Goal: Find specific page/section

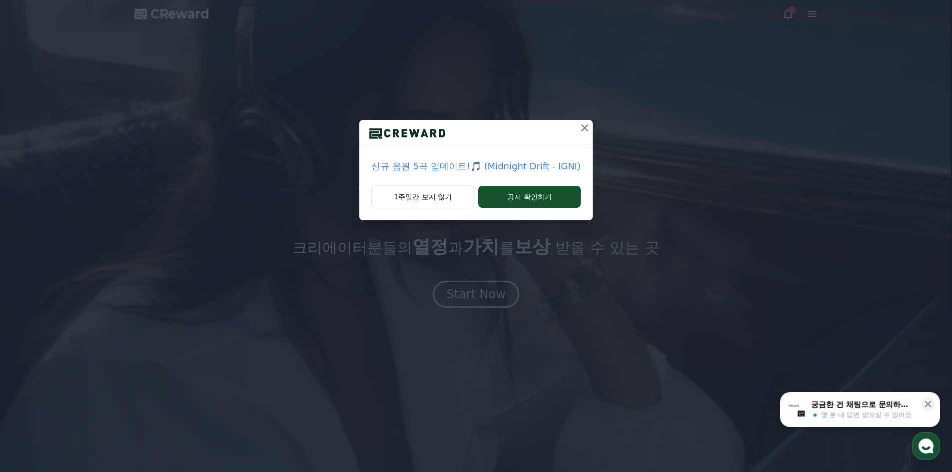
click at [585, 126] on icon at bounding box center [584, 127] width 7 height 7
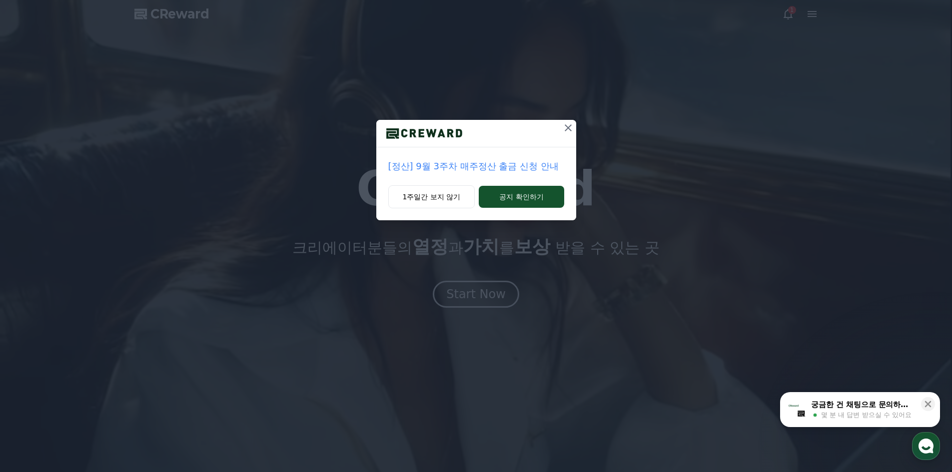
click at [570, 130] on icon at bounding box center [568, 128] width 12 height 12
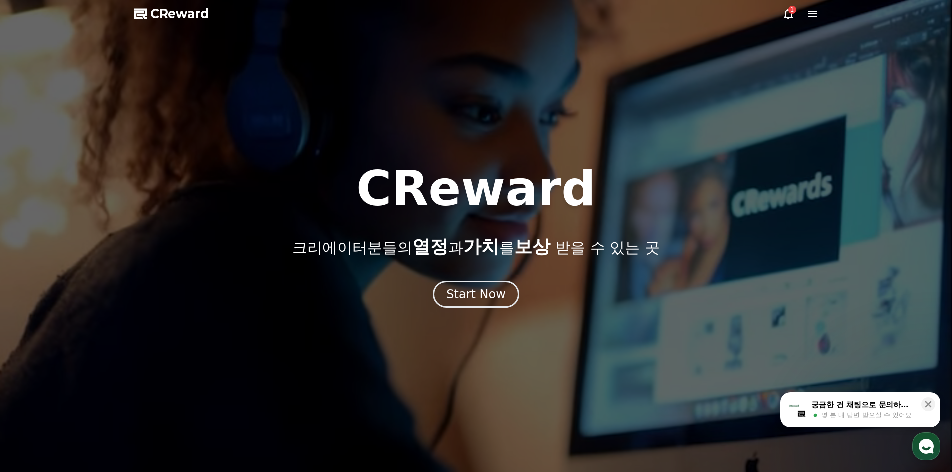
click at [787, 9] on icon at bounding box center [788, 14] width 12 height 12
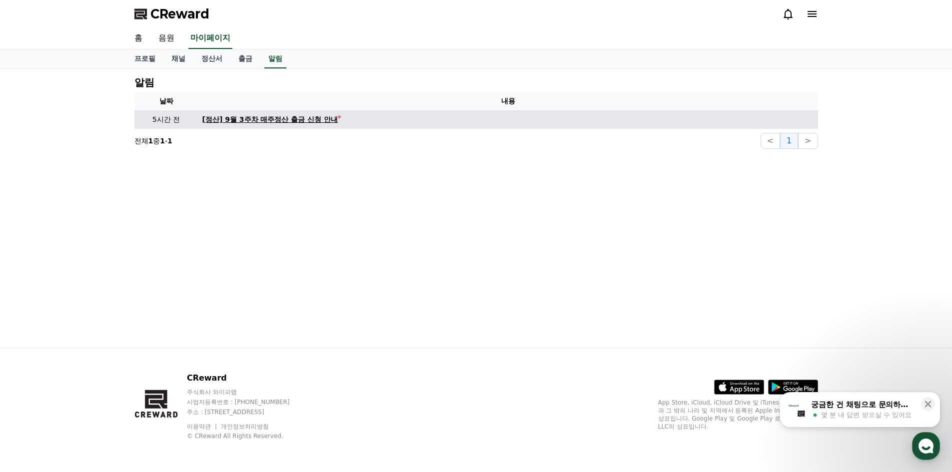
click at [341, 123] on link "[정산] 9월 3주차 매주정산 출금 신청 안내" at bounding box center [508, 119] width 612 height 10
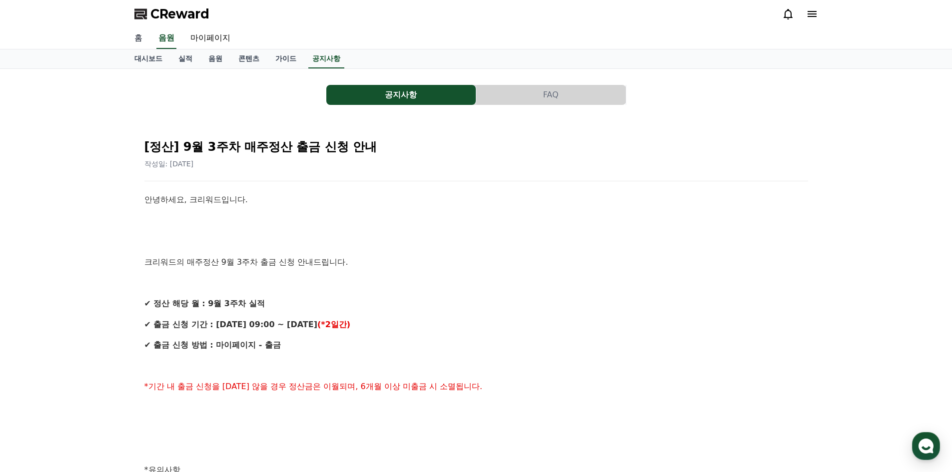
click at [138, 38] on link "홈" at bounding box center [138, 38] width 24 height 21
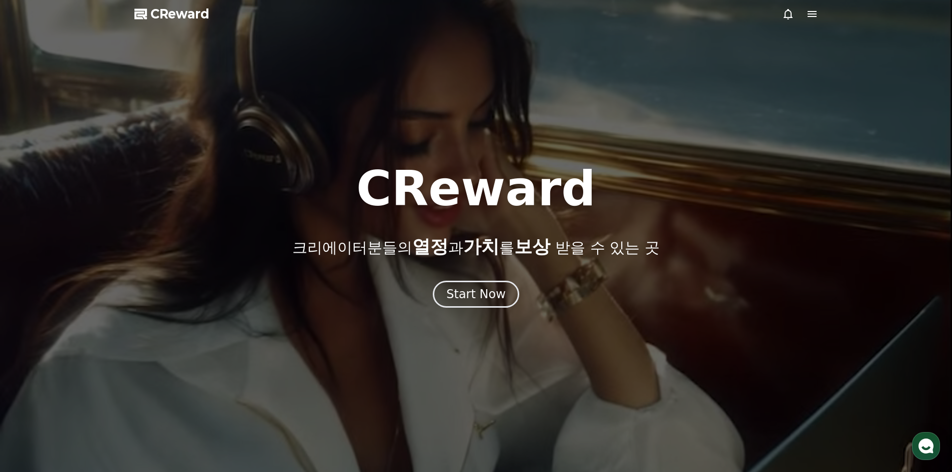
click at [788, 18] on icon at bounding box center [788, 14] width 9 height 10
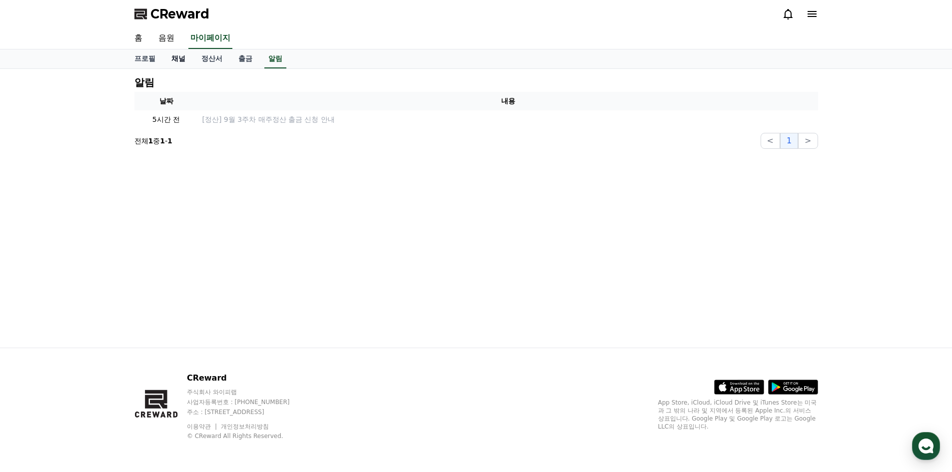
click at [176, 56] on link "채널" at bounding box center [178, 58] width 30 height 19
